Goal: Information Seeking & Learning: Understand process/instructions

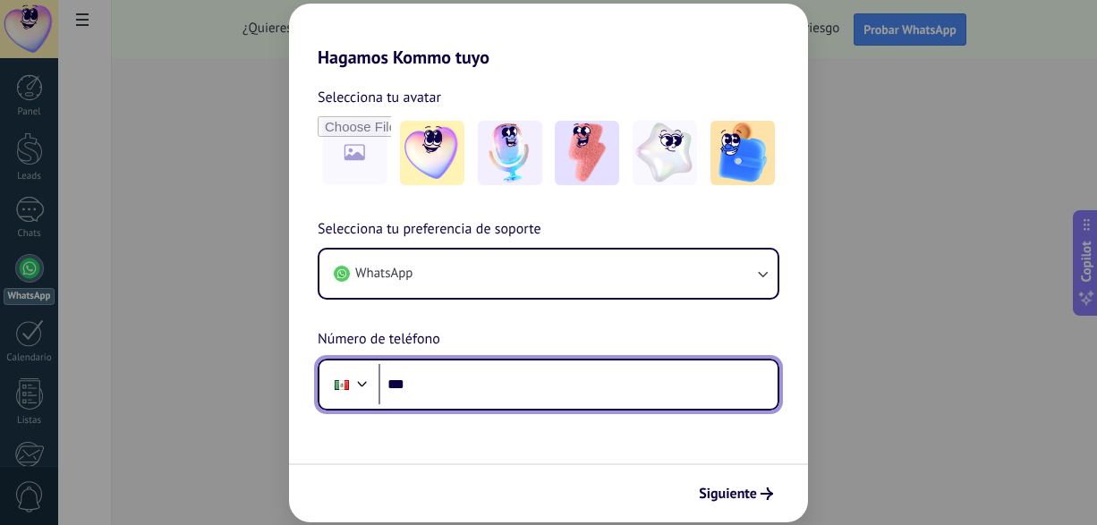
click at [579, 382] on input "***" at bounding box center [577, 384] width 399 height 41
type input "**********"
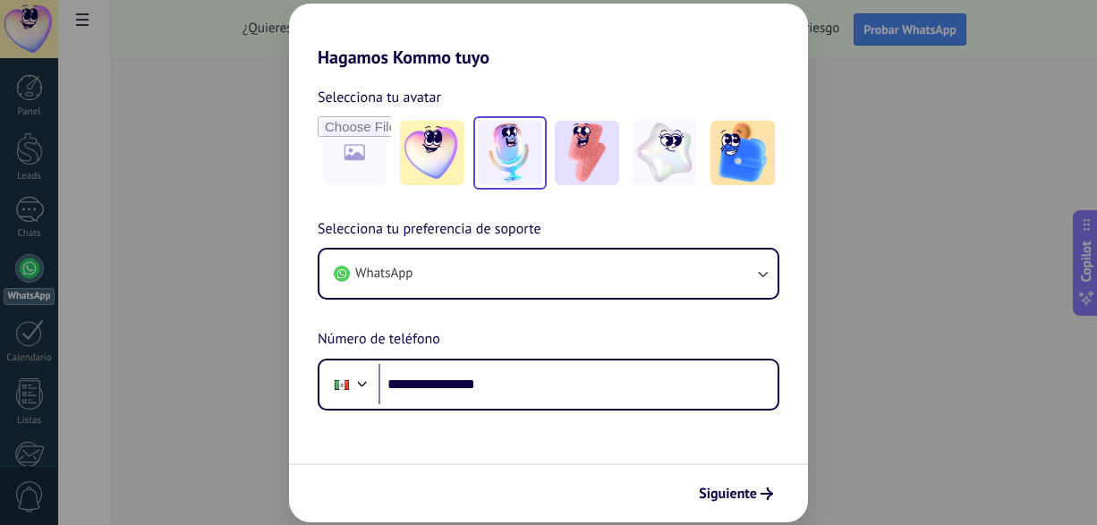
click at [523, 157] on img at bounding box center [510, 153] width 64 height 64
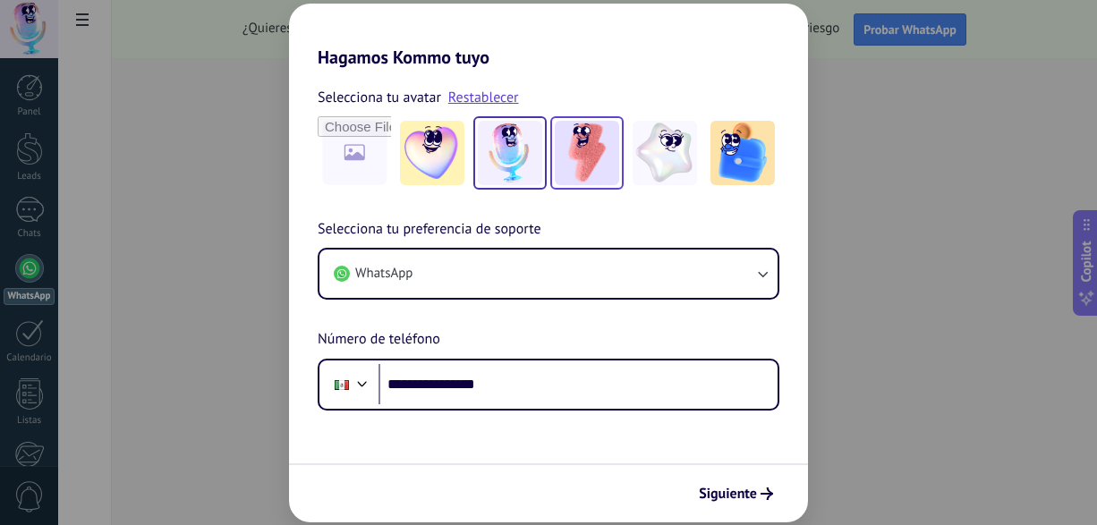
click at [573, 165] on img at bounding box center [587, 153] width 64 height 64
click at [710, 492] on span "Siguiente" at bounding box center [728, 493] width 58 height 13
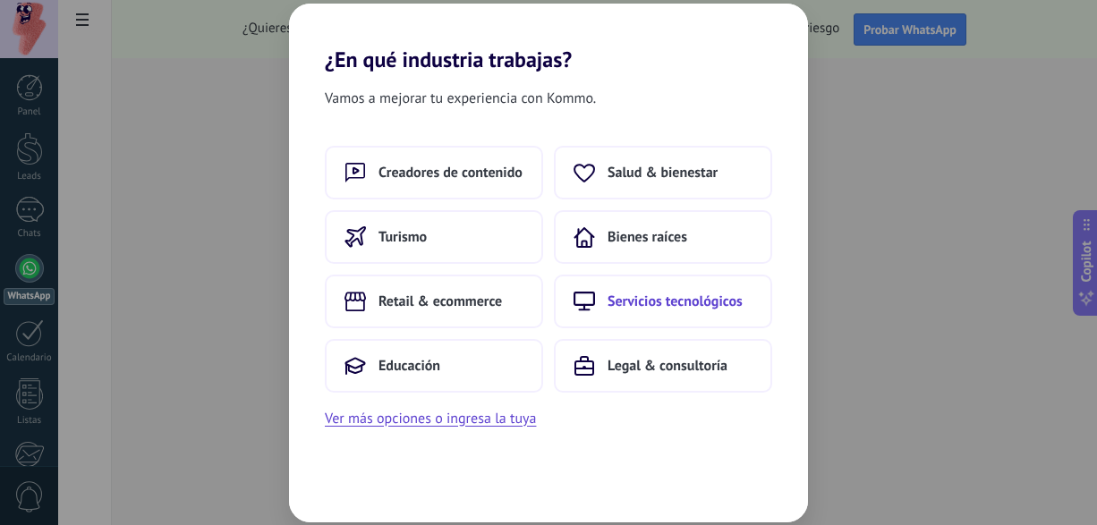
click at [656, 297] on span "Servicios tecnológicos" at bounding box center [674, 301] width 135 height 18
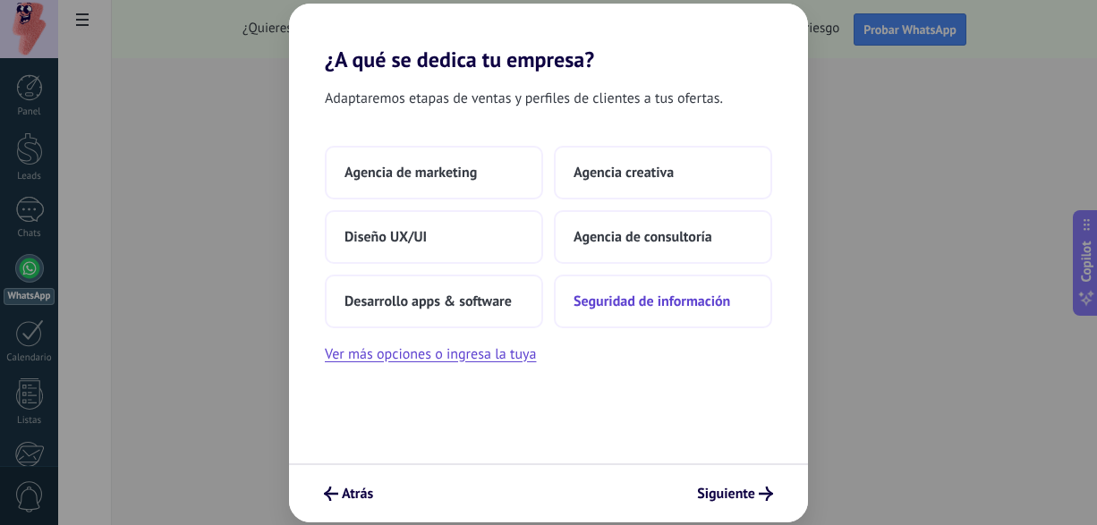
click at [657, 311] on button "Seguridad de información" at bounding box center [663, 302] width 218 height 54
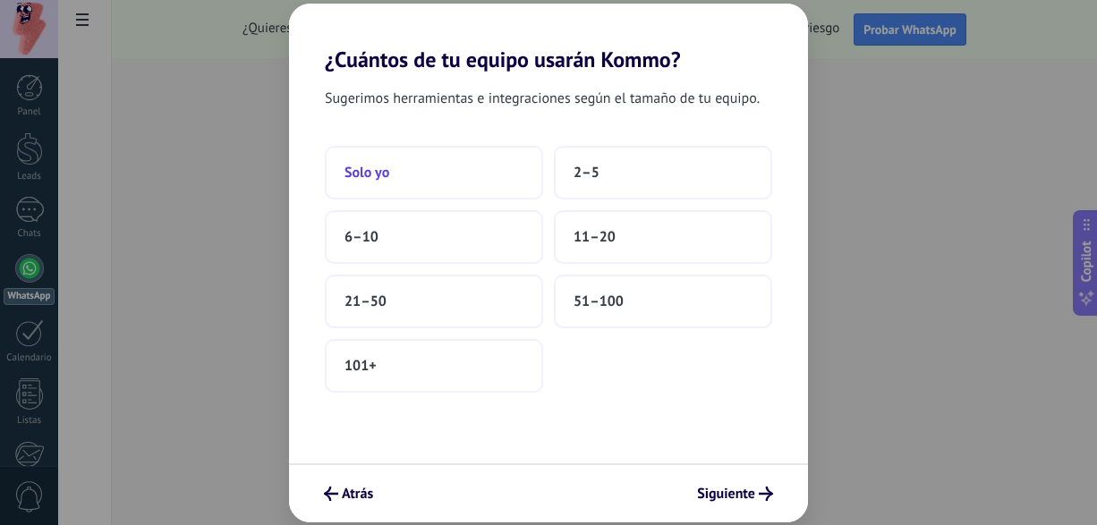
click at [438, 182] on button "Solo yo" at bounding box center [434, 173] width 218 height 54
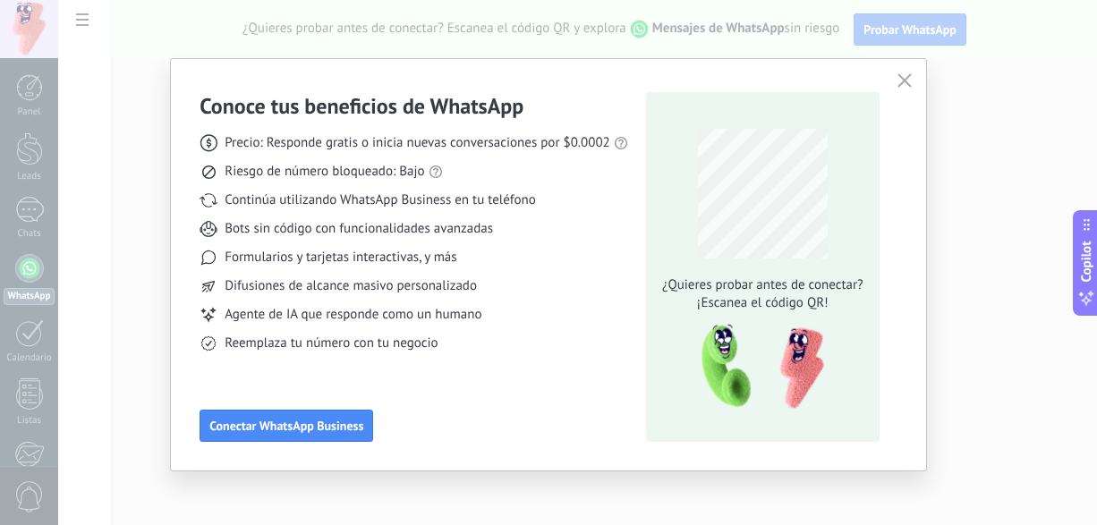
scroll to position [4, 0]
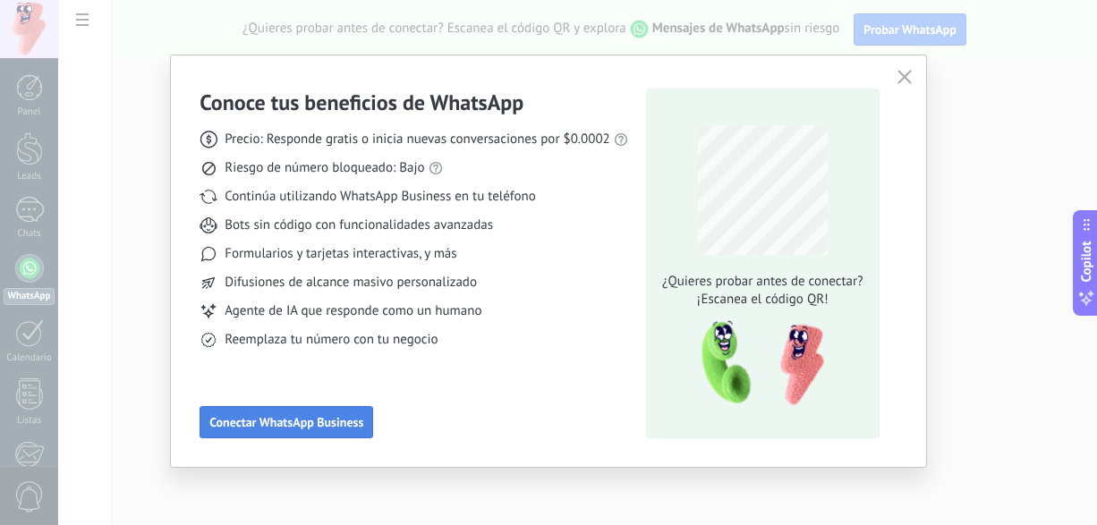
click at [323, 428] on span "Conectar WhatsApp Business" at bounding box center [286, 422] width 154 height 13
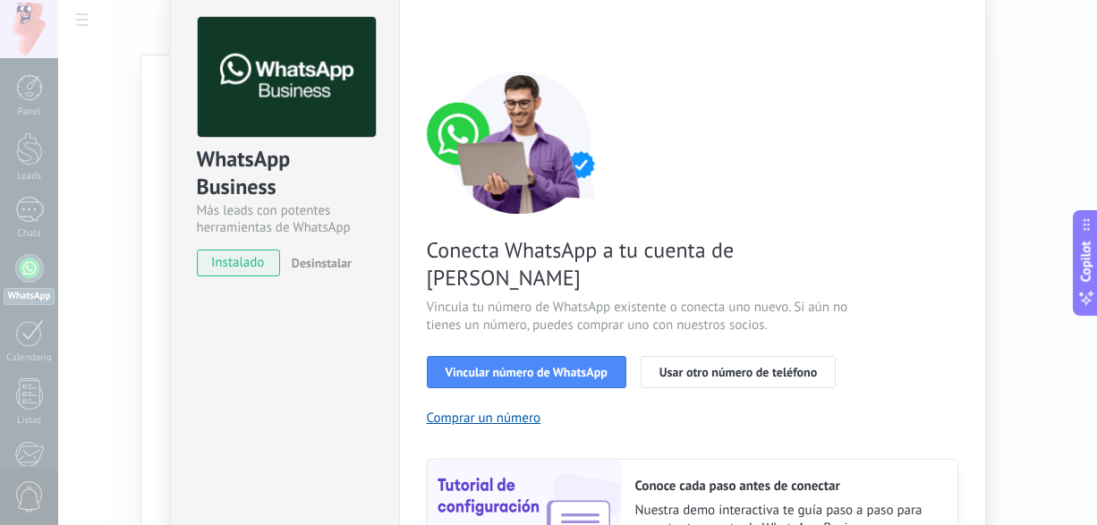
scroll to position [89, 0]
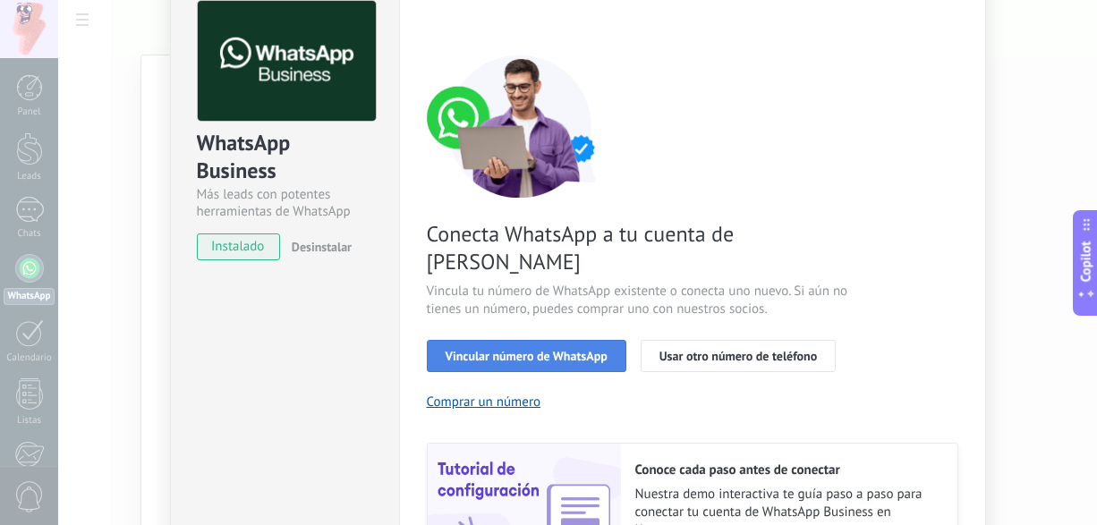
click at [462, 350] on span "Vincular número de WhatsApp" at bounding box center [526, 356] width 162 height 13
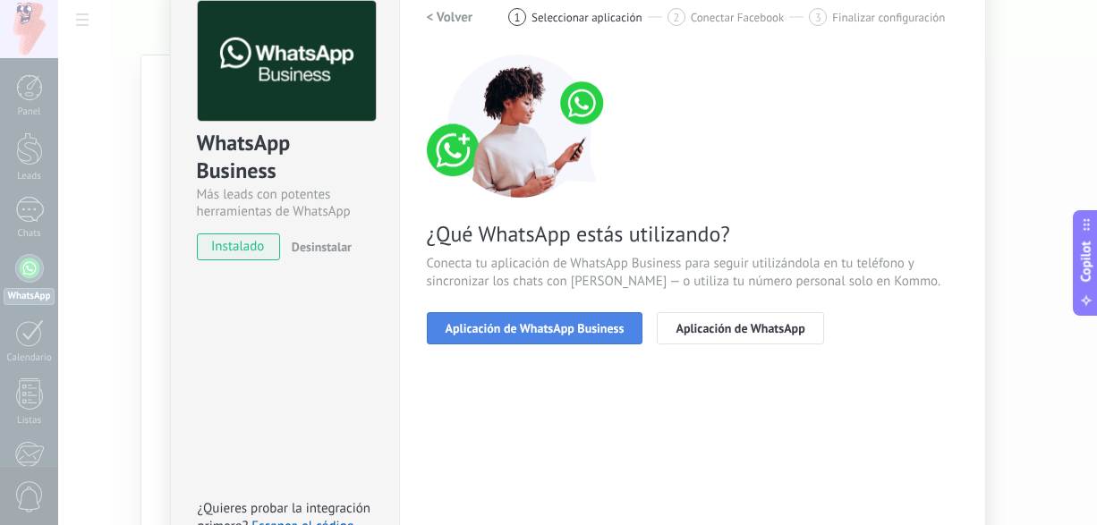
click at [525, 340] on button "Aplicación de WhatsApp Business" at bounding box center [535, 328] width 216 height 32
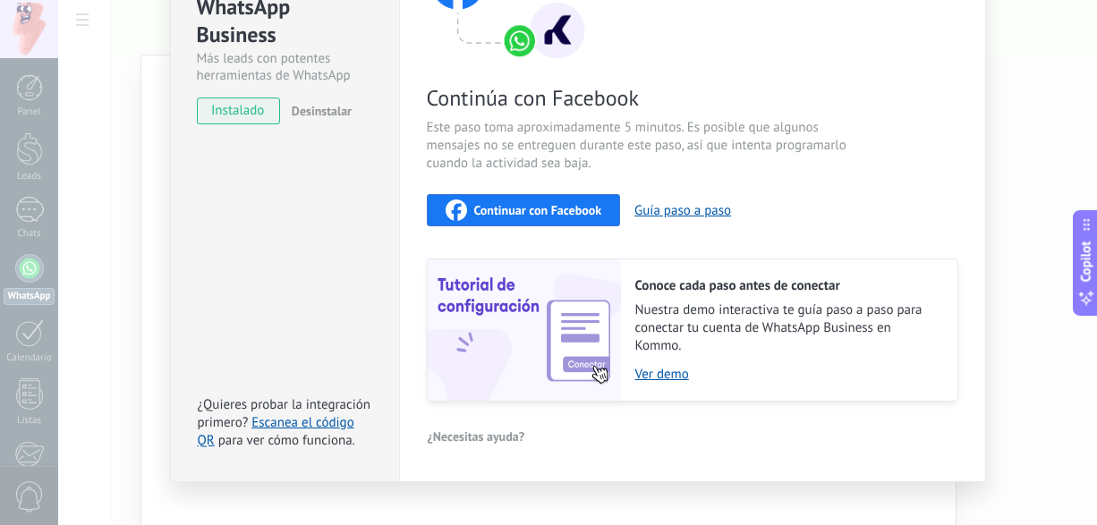
scroll to position [247, 0]
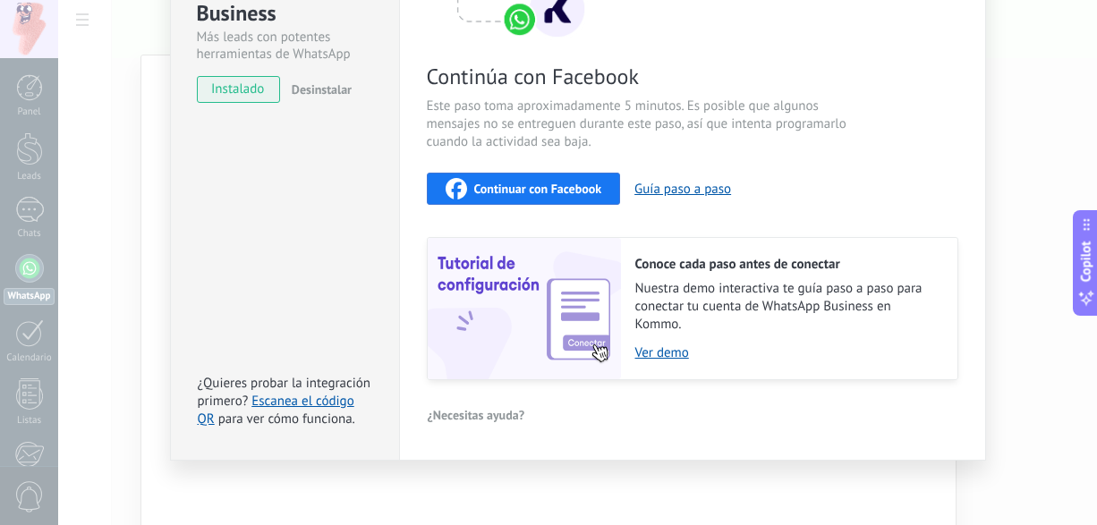
click at [483, 179] on div "Continuar con Facebook" at bounding box center [523, 188] width 157 height 21
click at [1013, 367] on div "WhatsApp Business Más leads con potentes herramientas de WhatsApp instalado Des…" at bounding box center [577, 262] width 1038 height 525
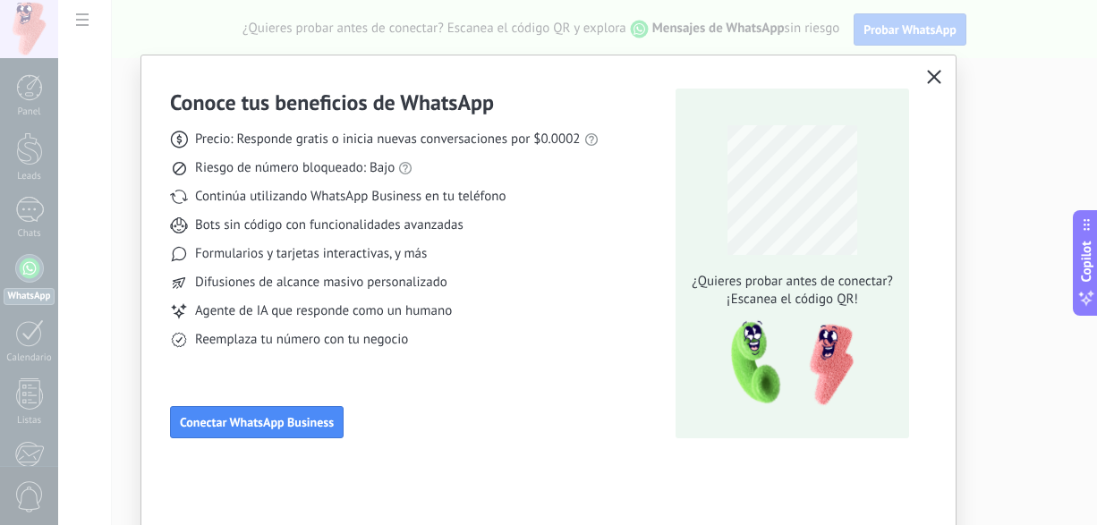
click at [930, 77] on use "button" at bounding box center [934, 76] width 13 height 13
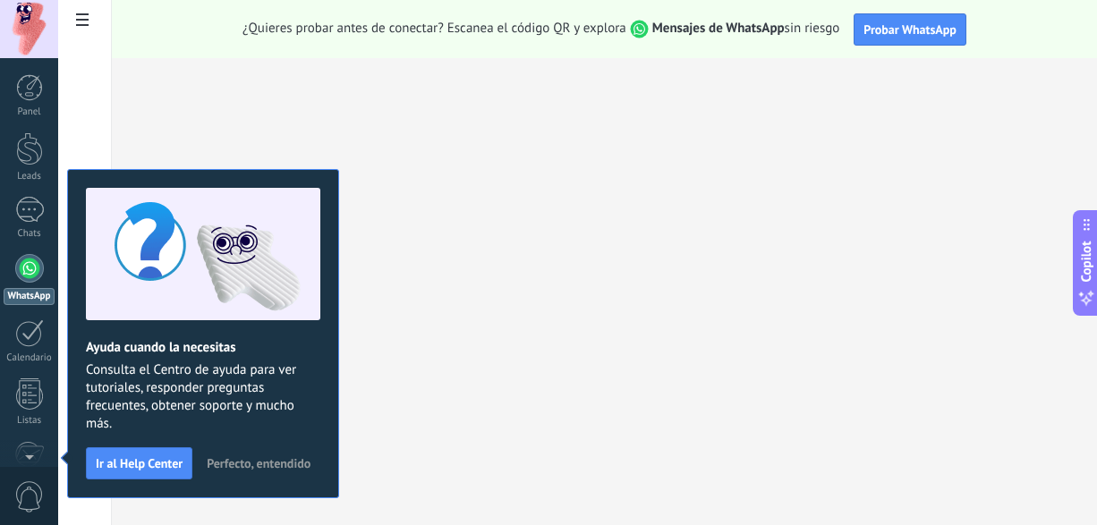
click at [255, 472] on button "Perfecto, entendido" at bounding box center [259, 463] width 120 height 27
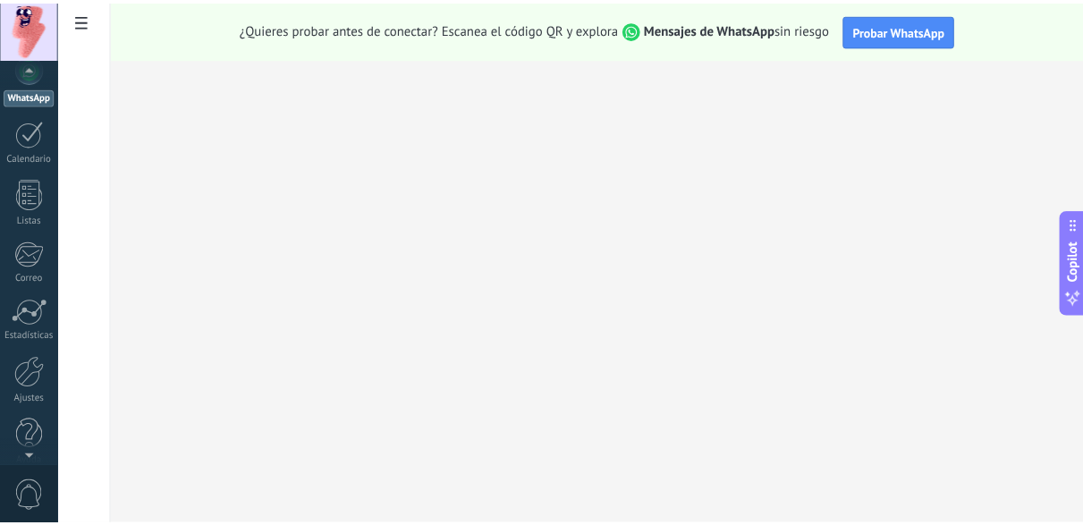
scroll to position [217, 0]
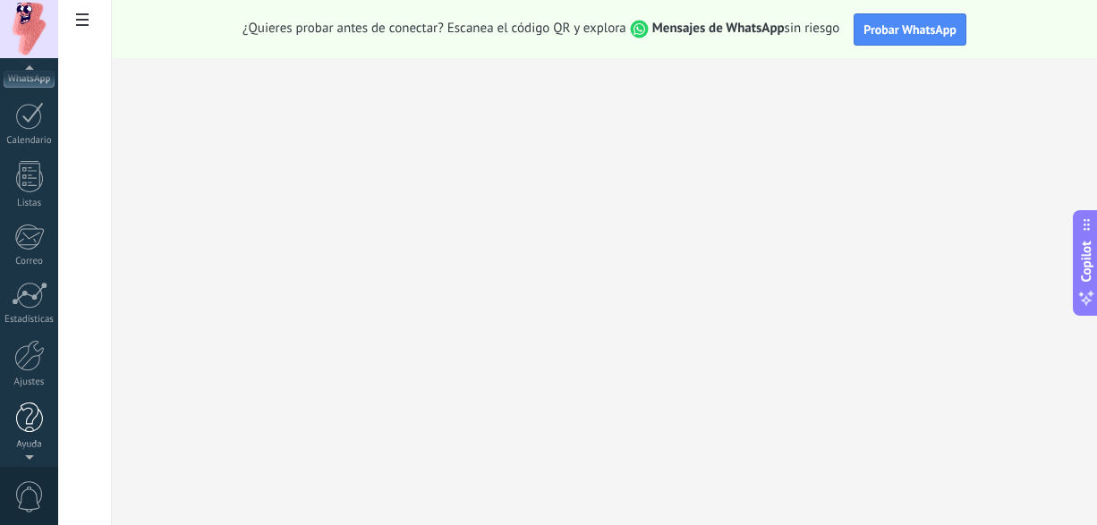
click at [29, 428] on div at bounding box center [29, 417] width 27 height 31
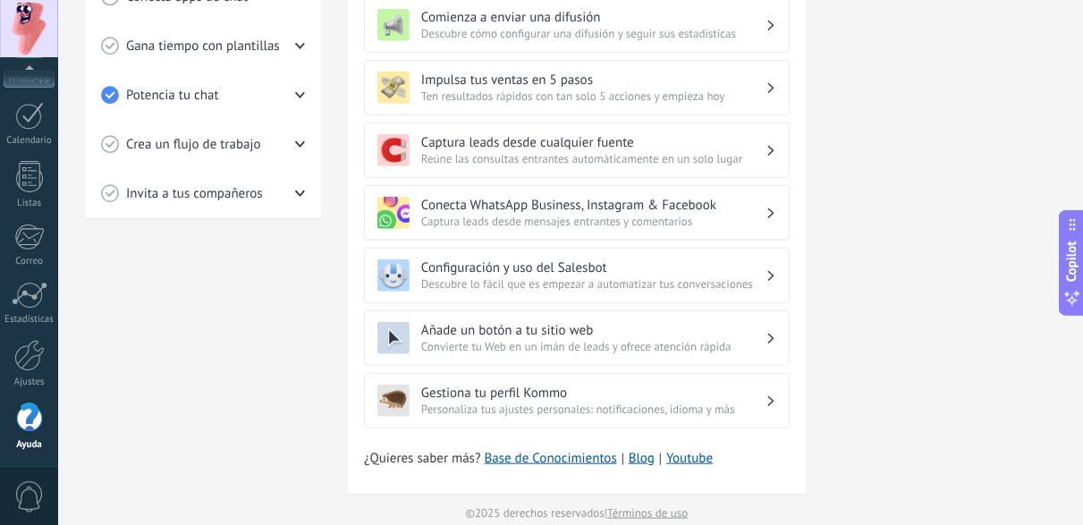
scroll to position [611, 0]
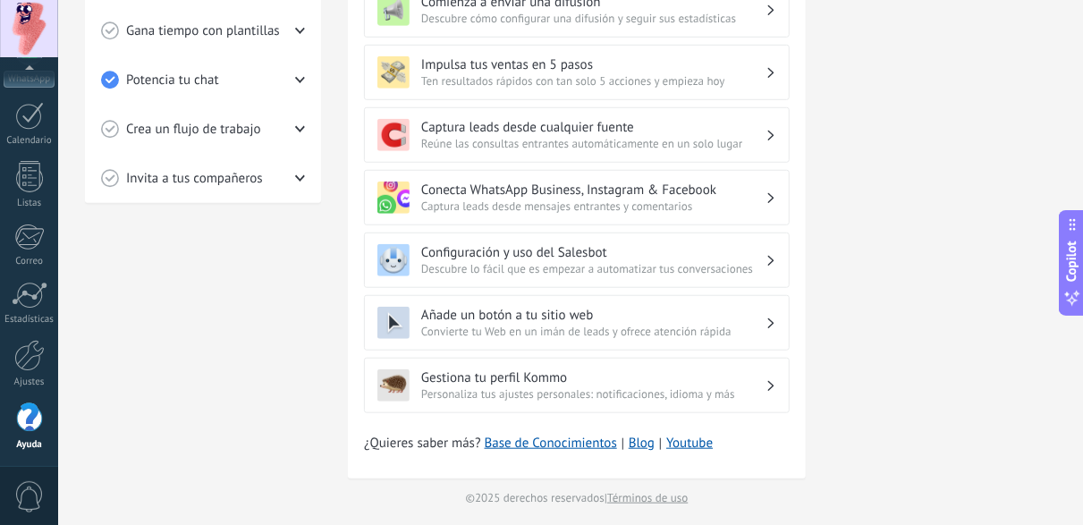
click at [508, 270] on div "Configuración y uso del Salesbot Descubre lo fácil que es empezar a automatizar…" at bounding box center [577, 260] width 426 height 55
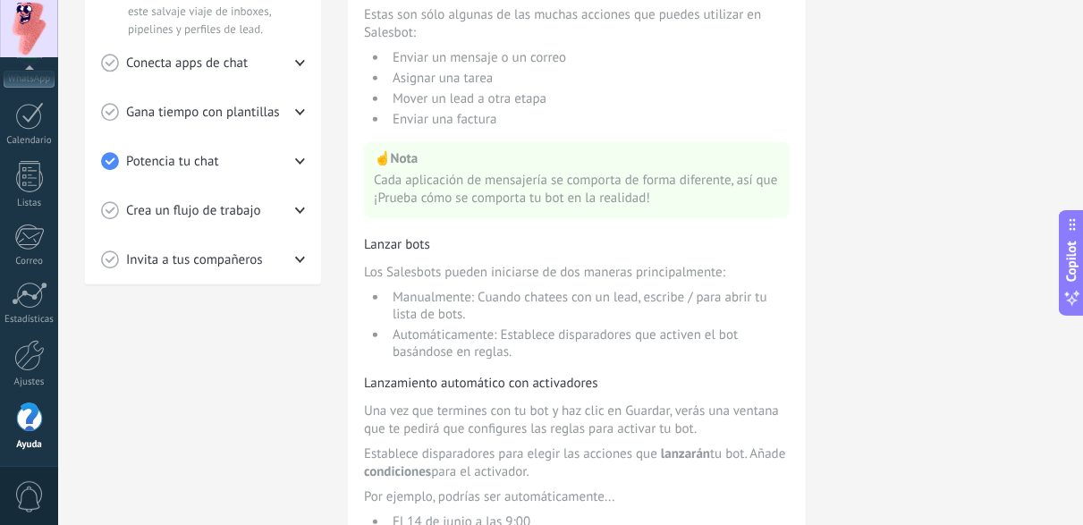
scroll to position [503, 0]
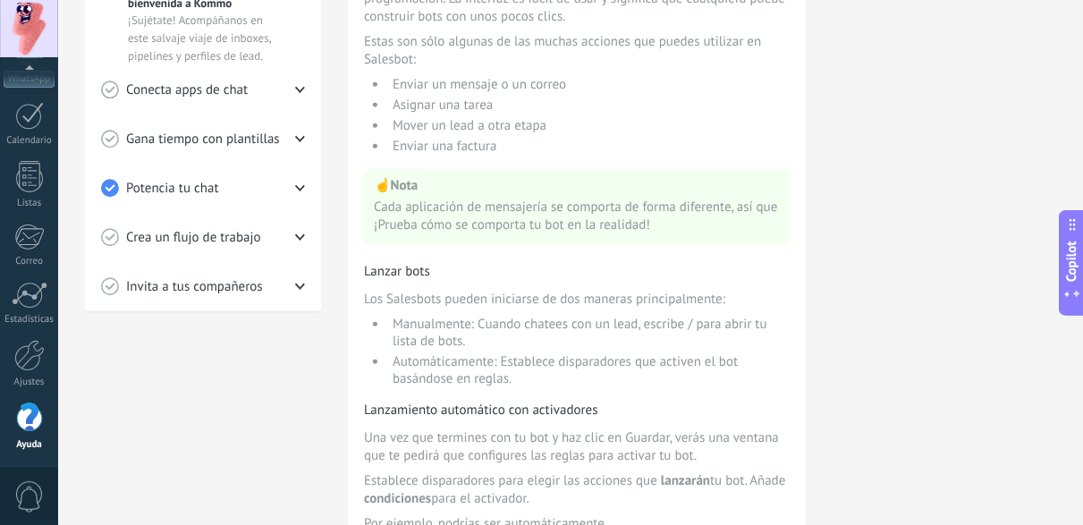
click at [301, 242] on div "Crea un flujo de trabajo" at bounding box center [203, 237] width 204 height 49
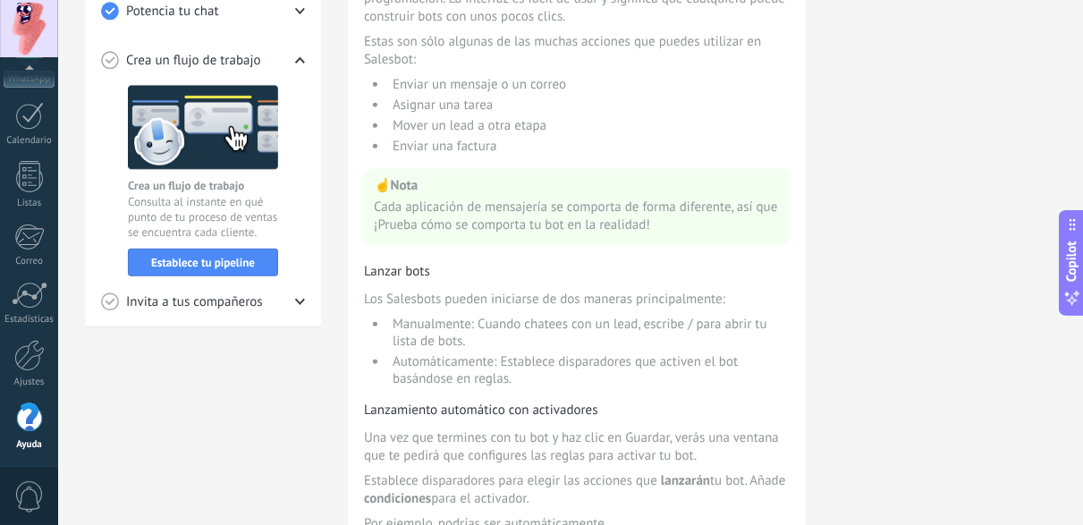
click at [300, 300] on icon at bounding box center [300, 302] width 10 height 10
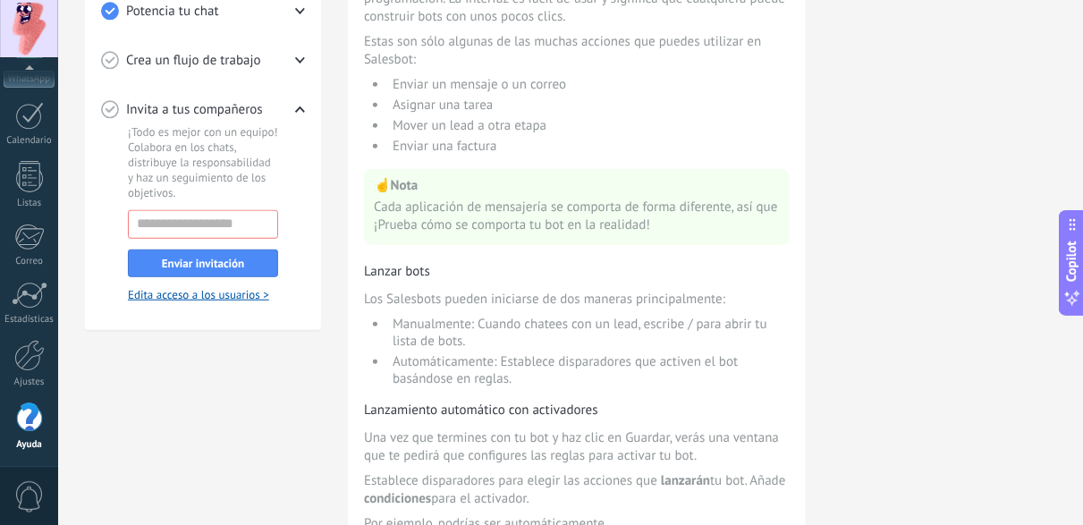
click at [334, 358] on div "Tutoriales de inicio Leads Inbox Salesbot Checklist de inicio rápido Progresso …" at bounding box center [570, 216] width 971 height 1269
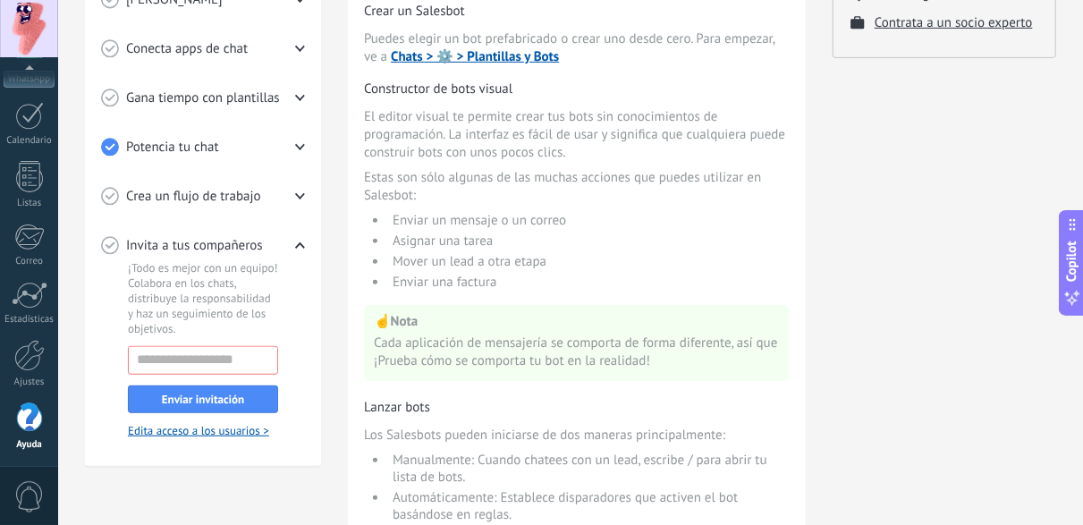
scroll to position [234, 0]
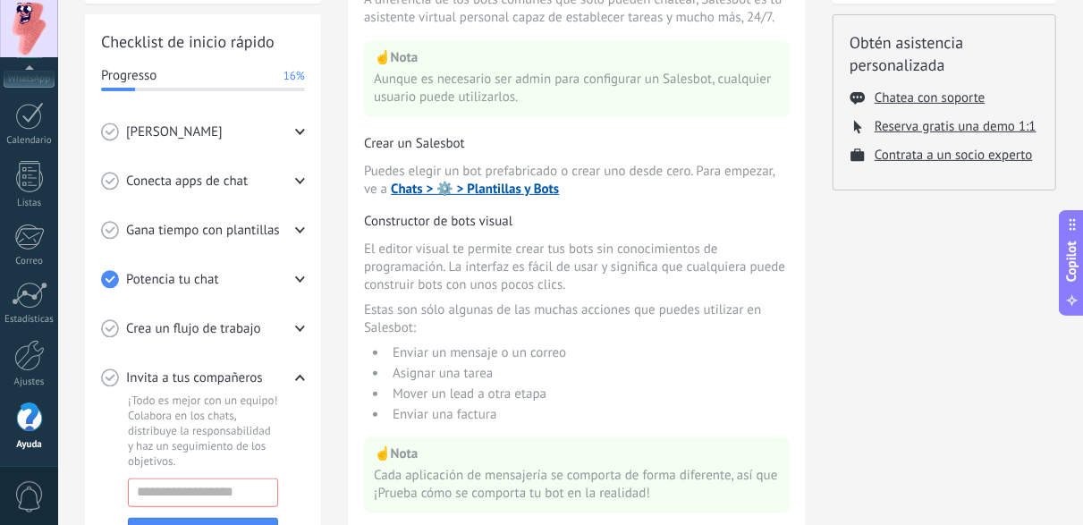
click at [303, 374] on icon at bounding box center [300, 378] width 10 height 10
